Goal: Transaction & Acquisition: Purchase product/service

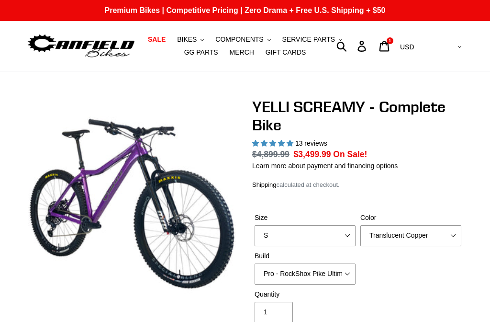
scroll to position [797, 0]
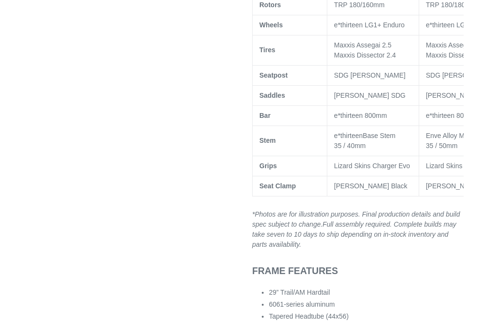
select select "highest-rating"
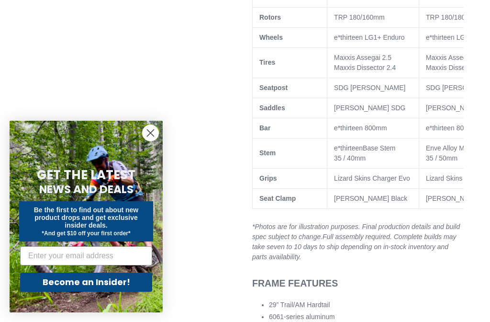
scroll to position [0, 0]
click at [148, 134] on circle "Close dialog" at bounding box center [151, 133] width 16 height 16
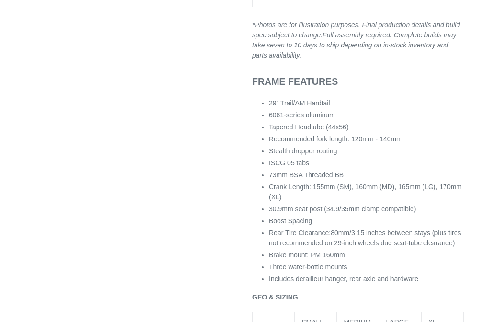
scroll to position [998, 0]
click at [374, 168] on li "ISCG 05 tabs" at bounding box center [366, 163] width 195 height 10
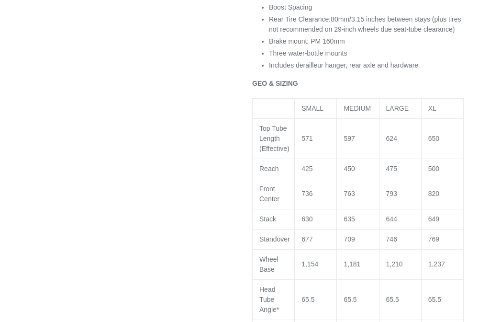
scroll to position [1213, 0]
click at [325, 268] on p "1,154" at bounding box center [316, 263] width 28 height 10
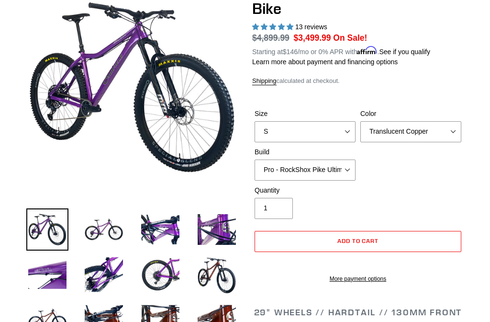
scroll to position [116, 0]
click at [103, 225] on img at bounding box center [104, 229] width 42 height 42
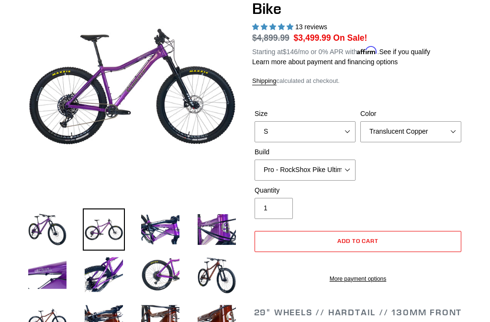
click at [166, 230] on img at bounding box center [160, 229] width 42 height 42
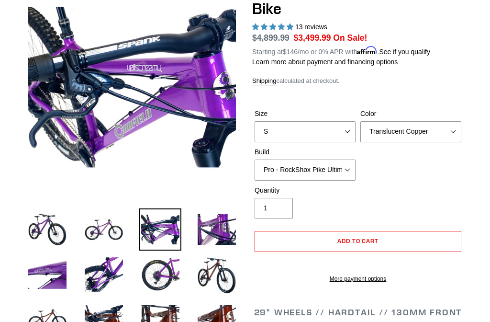
click at [222, 232] on img at bounding box center [217, 229] width 42 height 42
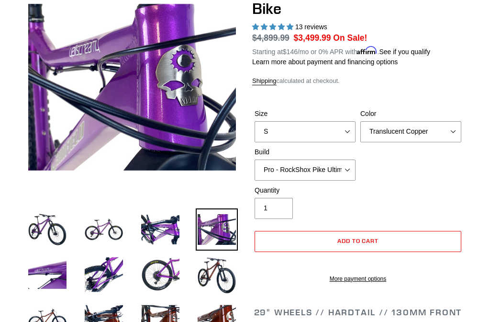
click at [53, 282] on img at bounding box center [47, 274] width 42 height 42
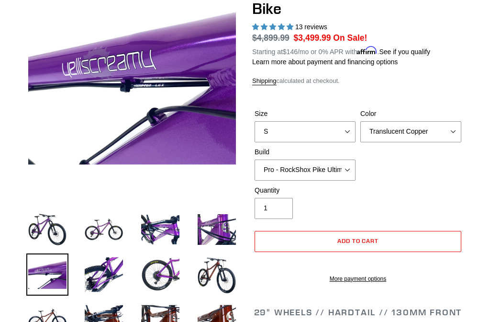
click at [105, 277] on img at bounding box center [104, 274] width 42 height 42
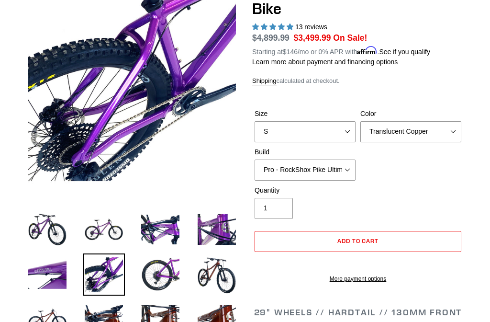
click at [156, 280] on img at bounding box center [160, 274] width 42 height 42
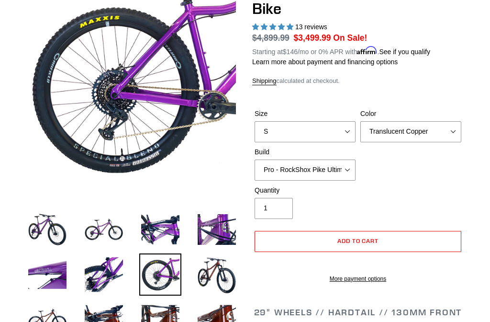
click at [221, 276] on img at bounding box center [217, 274] width 42 height 42
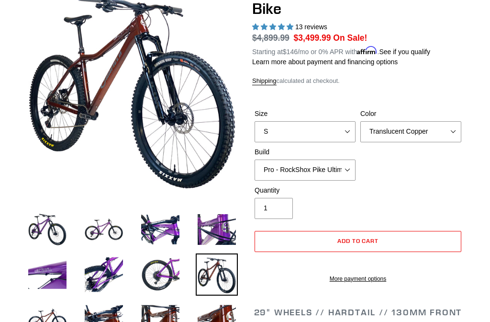
click at [51, 318] on img at bounding box center [47, 319] width 42 height 42
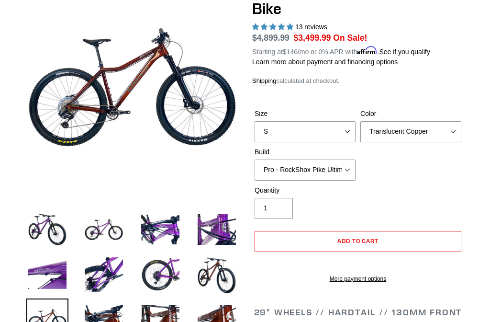
click at [112, 319] on img at bounding box center [104, 319] width 42 height 42
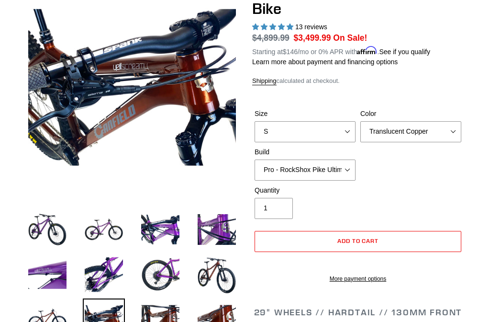
click at [161, 321] on img at bounding box center [160, 319] width 42 height 42
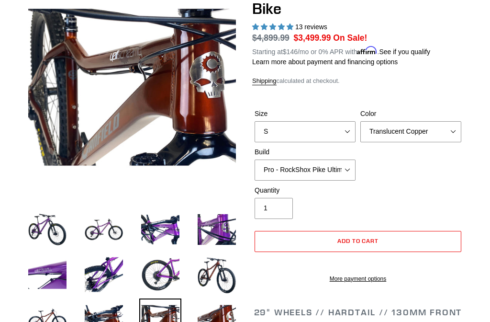
click at [222, 321] on img at bounding box center [217, 319] width 42 height 42
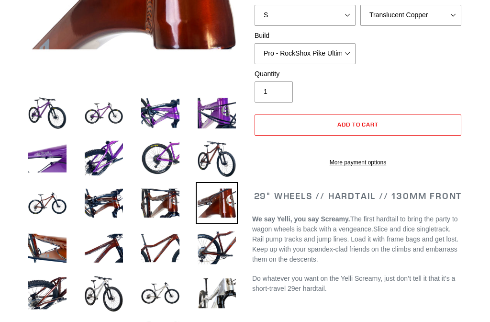
scroll to position [233, 0]
click at [51, 249] on img at bounding box center [47, 248] width 42 height 42
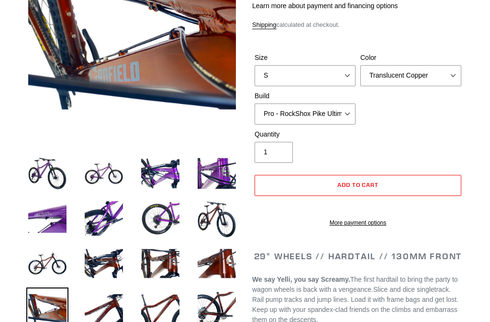
scroll to position [172, 0]
click at [123, 309] on img at bounding box center [104, 308] width 42 height 42
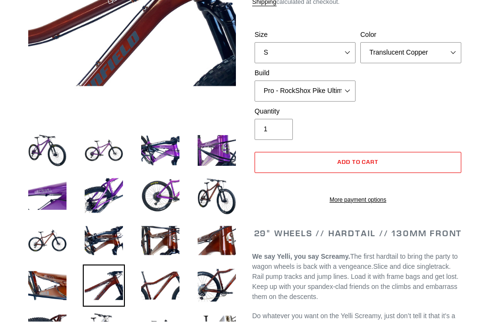
scroll to position [196, 0]
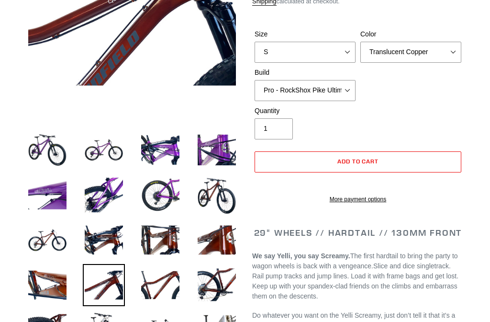
click at [167, 287] on img at bounding box center [160, 285] width 42 height 42
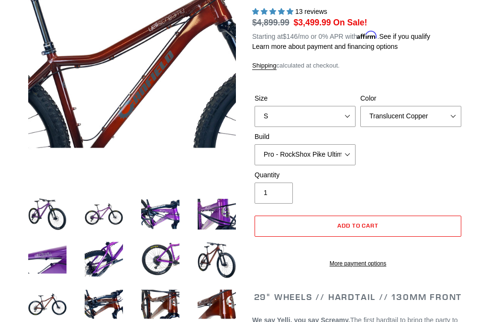
scroll to position [132, 0]
click at [227, 307] on img at bounding box center [217, 304] width 42 height 42
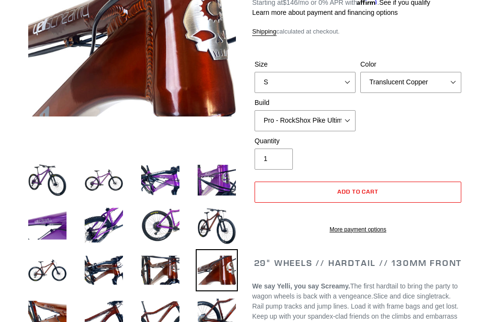
scroll to position [176, 0]
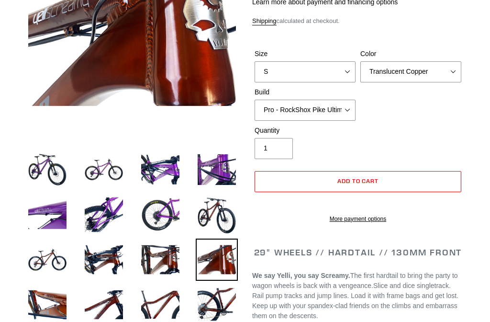
click at [52, 309] on img at bounding box center [47, 304] width 42 height 42
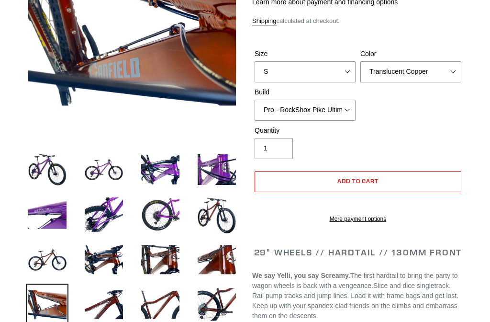
click at [114, 311] on img at bounding box center [104, 304] width 42 height 42
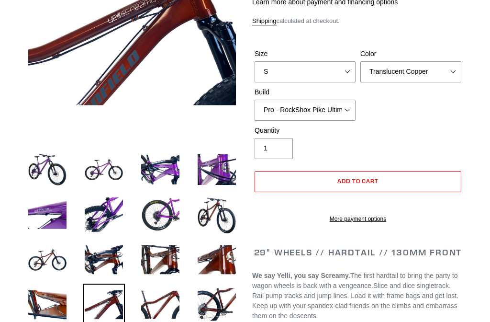
click at [166, 302] on img at bounding box center [160, 304] width 42 height 42
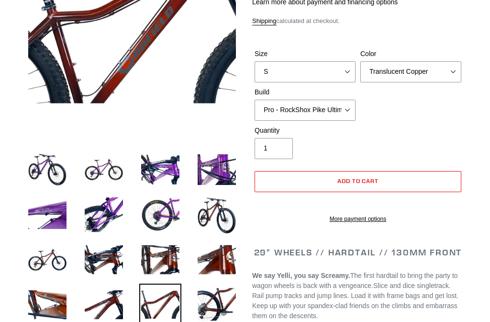
click at [226, 306] on img at bounding box center [217, 304] width 42 height 42
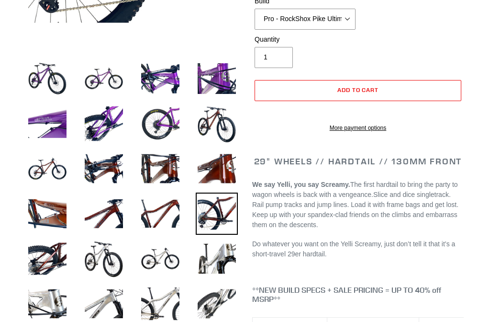
scroll to position [267, 0]
click at [53, 262] on img at bounding box center [47, 259] width 42 height 42
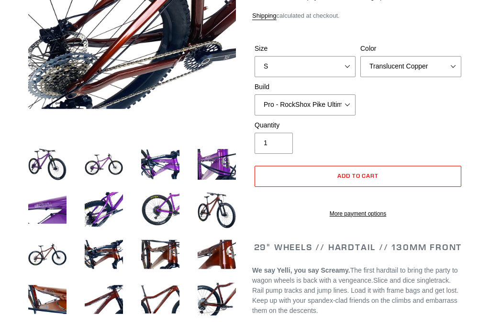
scroll to position [181, 0]
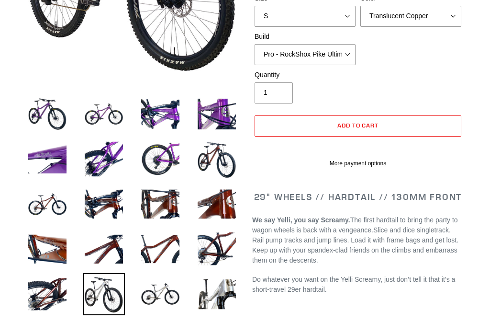
scroll to position [232, 0]
click at [163, 292] on img at bounding box center [160, 294] width 42 height 42
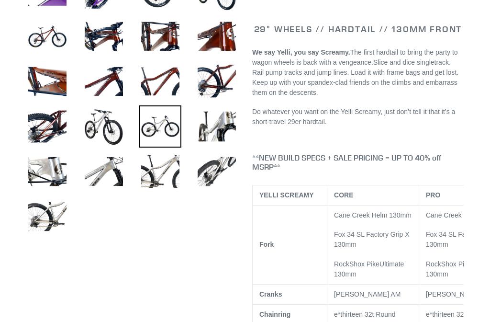
scroll to position [400, 0]
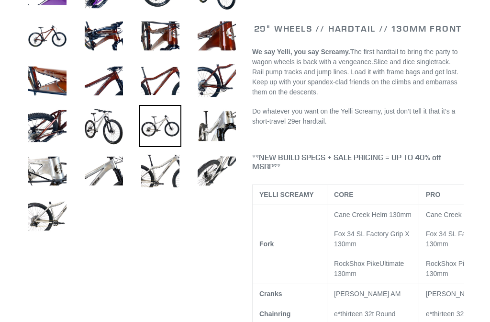
click at [226, 124] on img at bounding box center [217, 126] width 42 height 42
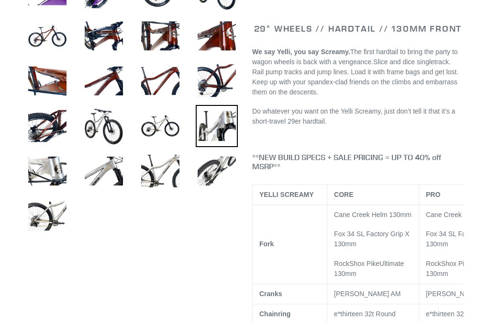
click at [203, 200] on ul at bounding box center [125, 83] width 226 height 315
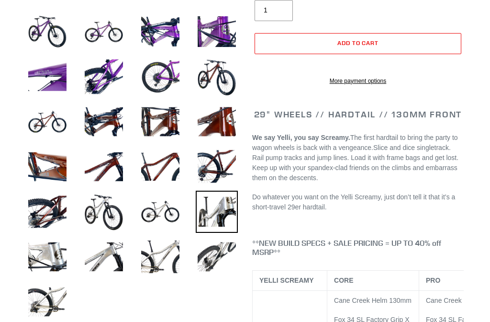
scroll to position [314, 0]
click at [52, 264] on img at bounding box center [47, 257] width 42 height 42
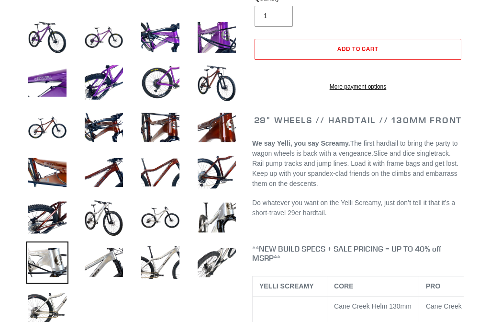
scroll to position [308, 0]
click at [108, 262] on img at bounding box center [104, 262] width 42 height 42
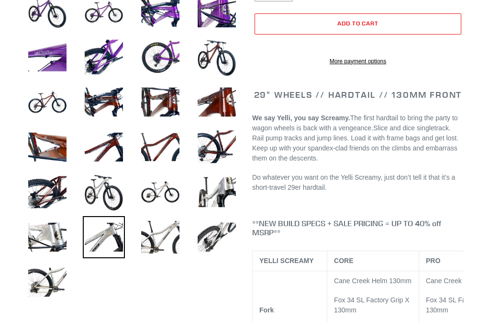
scroll to position [333, 0]
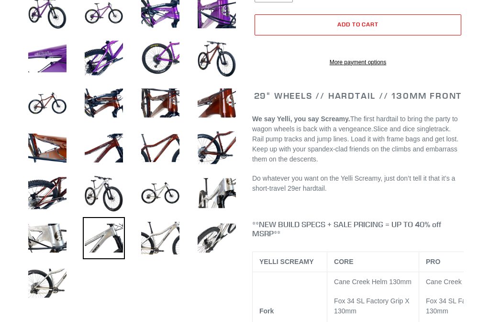
click at [168, 236] on img at bounding box center [160, 238] width 42 height 42
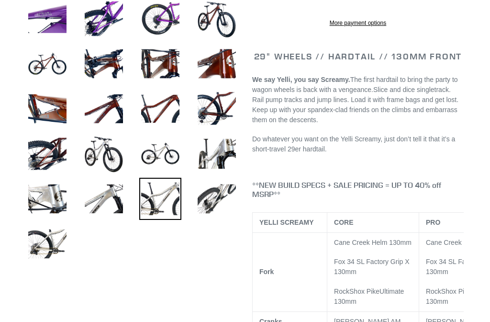
scroll to position [372, 0]
click at [220, 197] on img at bounding box center [217, 199] width 42 height 42
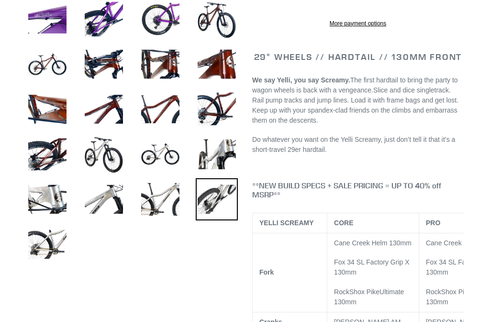
scroll to position [372, 0]
click at [50, 241] on img at bounding box center [47, 244] width 42 height 42
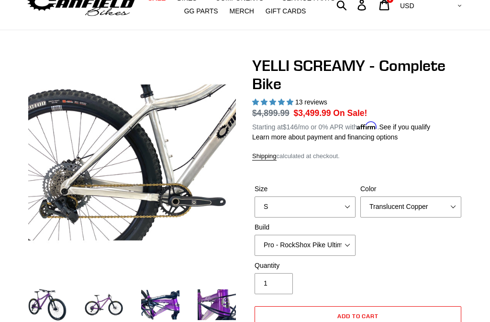
scroll to position [41, 0]
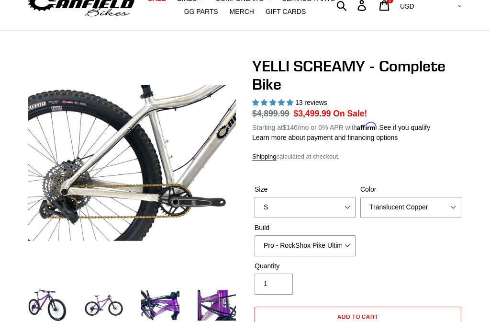
click at [295, 99] on span "5.00 stars" at bounding box center [273, 103] width 43 height 8
click at [282, 99] on span "5.00 stars" at bounding box center [282, 102] width 9 height 6
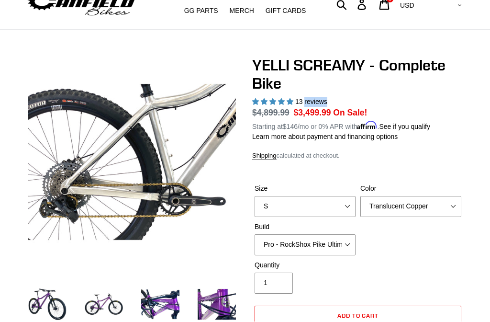
scroll to position [42, 0]
click at [347, 86] on h1 "YELLI SCREAMY - Complete Bike" at bounding box center [358, 74] width 212 height 37
click at [311, 99] on span "13 reviews" at bounding box center [311, 102] width 32 height 8
click at [319, 92] on h1 "YELLI SCREAMY - Complete Bike" at bounding box center [358, 74] width 212 height 37
click at [318, 99] on span "13 reviews" at bounding box center [311, 102] width 32 height 8
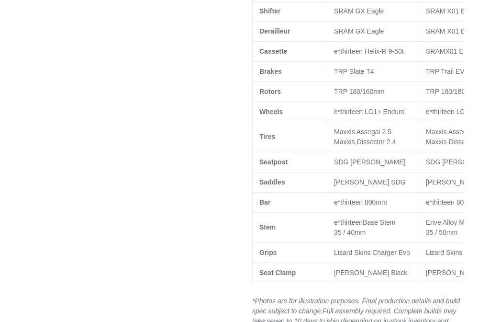
scroll to position [721, 0]
